Goal: Communication & Community: Participate in discussion

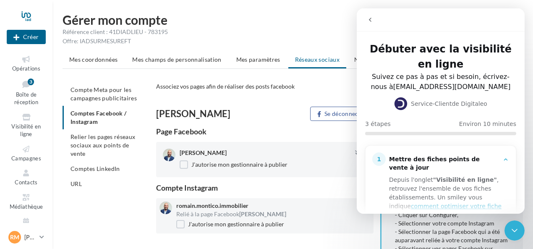
click at [369, 18] on icon "go back" at bounding box center [370, 19] width 7 height 7
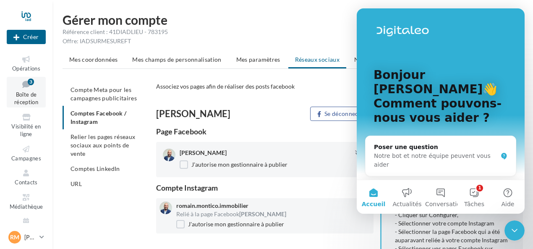
click at [19, 99] on link "Boîte de réception 3" at bounding box center [26, 92] width 39 height 31
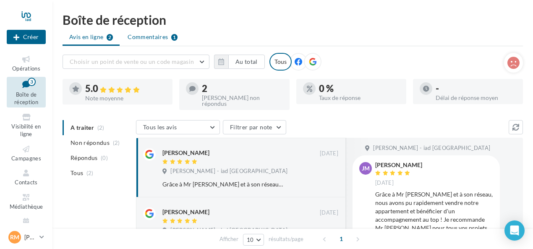
click at [153, 40] on span "Commentaires" at bounding box center [147, 37] width 40 height 8
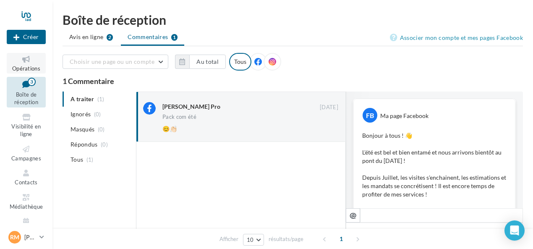
click at [30, 61] on icon at bounding box center [26, 60] width 34 height 10
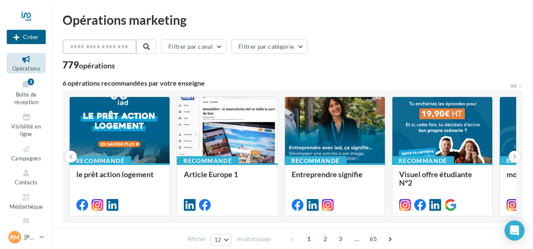
click at [101, 51] on input "text" at bounding box center [99, 46] width 74 height 14
click at [102, 46] on input "text" at bounding box center [99, 46] width 74 height 14
type input "*"
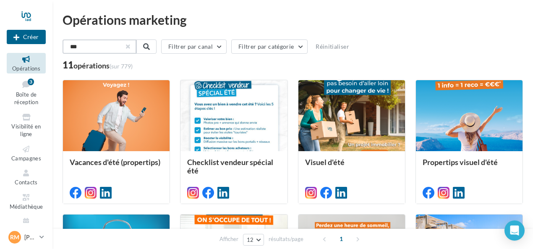
type input "***"
click at [129, 45] on button "button" at bounding box center [126, 46] width 3 height 3
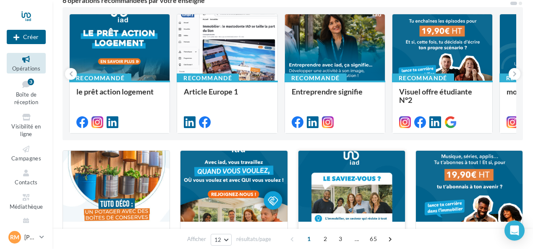
scroll to position [83, 0]
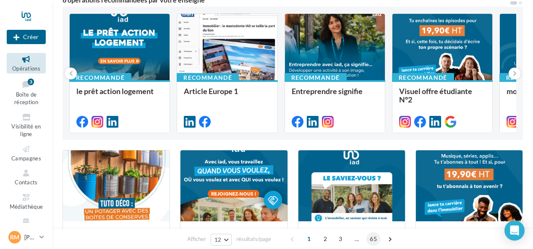
click at [371, 237] on span "65" at bounding box center [373, 238] width 14 height 13
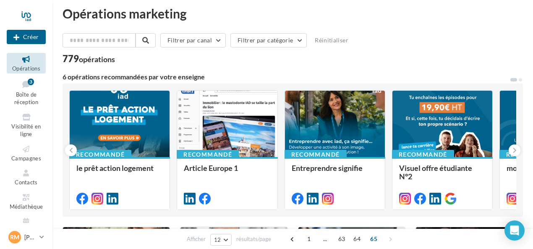
scroll to position [0, 0]
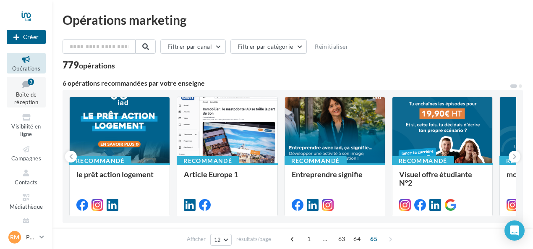
click at [25, 84] on icon at bounding box center [26, 83] width 34 height 11
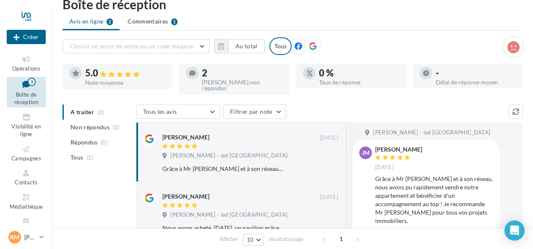
scroll to position [15, 0]
